Goal: Check status: Check status

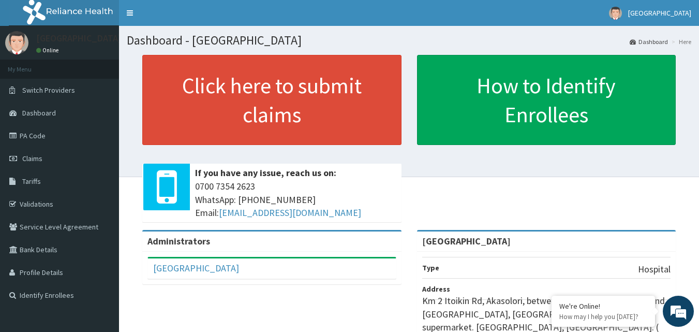
click at [53, 138] on link "PA Code" at bounding box center [59, 135] width 119 height 23
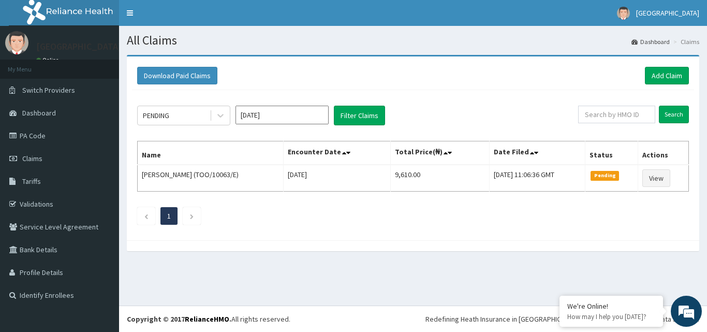
click at [221, 117] on icon at bounding box center [220, 115] width 10 height 10
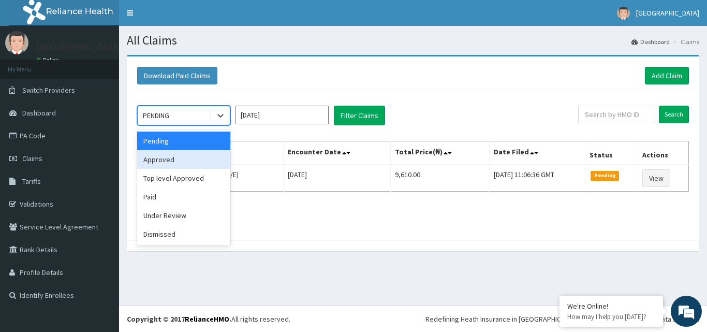
click at [209, 166] on div "Approved" at bounding box center [183, 159] width 93 height 19
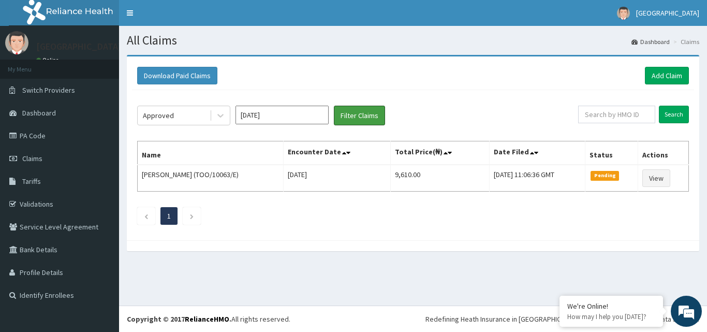
click at [354, 117] on button "Filter Claims" at bounding box center [359, 116] width 51 height 20
click at [43, 133] on link "PA Code" at bounding box center [59, 135] width 119 height 23
